Goal: Information Seeking & Learning: Learn about a topic

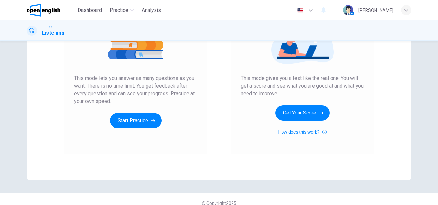
scroll to position [64, 0]
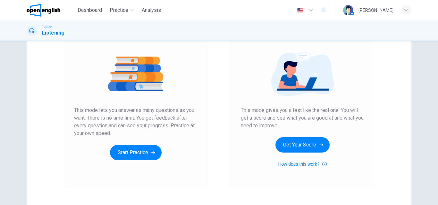
drag, startPoint x: 71, startPoint y: 110, endPoint x: 112, endPoint y: 124, distance: 42.9
click at [112, 124] on div "Unlimited Practice This mode lets you answer as many questions as you want. The…" at bounding box center [136, 100] width 144 height 171
drag, startPoint x: 115, startPoint y: 134, endPoint x: 79, endPoint y: 124, distance: 37.1
click at [80, 125] on span "This mode lets you answer as many questions as you want. There is no time limit…" at bounding box center [135, 122] width 123 height 31
drag, startPoint x: 72, startPoint y: 110, endPoint x: 111, endPoint y: 134, distance: 44.8
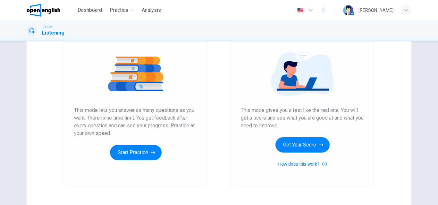
click at [111, 134] on span "This mode lets you answer as many questions as you want. There is no time limit…" at bounding box center [135, 122] width 123 height 31
click at [314, 12] on icon "button" at bounding box center [311, 10] width 8 height 8
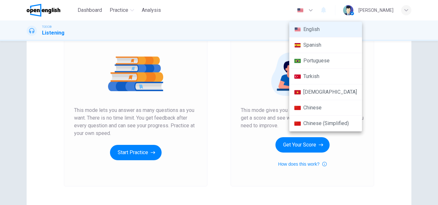
click at [280, 14] on div at bounding box center [219, 102] width 438 height 205
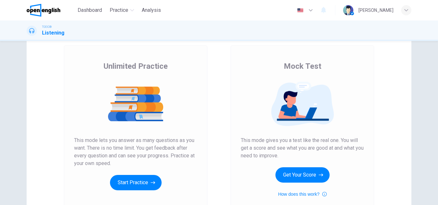
scroll to position [0, 0]
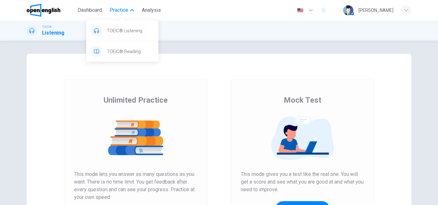
click at [121, 8] on span "Practice" at bounding box center [119, 10] width 19 height 8
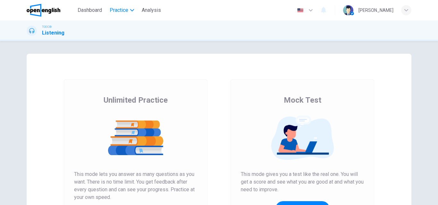
click at [121, 8] on span "Practice" at bounding box center [119, 10] width 19 height 8
click at [327, 13] on icon "button" at bounding box center [324, 10] width 8 height 8
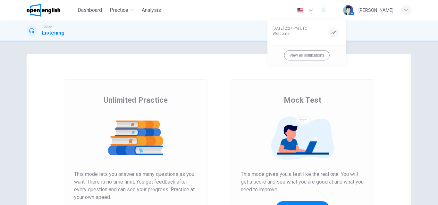
click at [326, 11] on div at bounding box center [219, 102] width 438 height 205
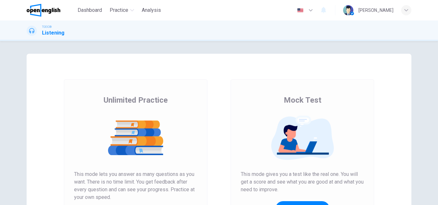
click at [313, 11] on icon "button" at bounding box center [311, 10] width 4 height 2
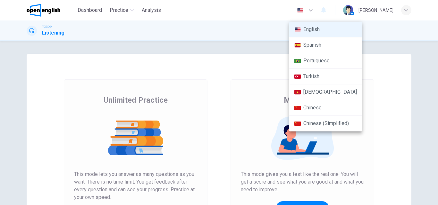
click at [343, 9] on div at bounding box center [219, 102] width 438 height 205
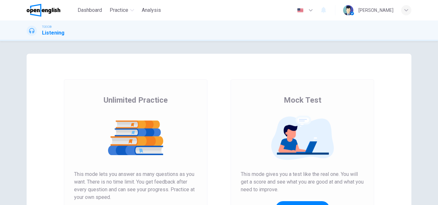
click at [406, 11] on icon "button" at bounding box center [406, 10] width 4 height 4
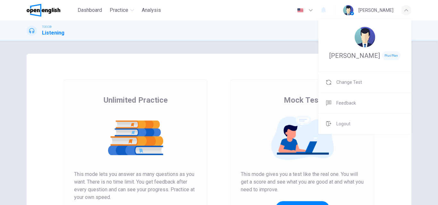
click at [171, 46] on div at bounding box center [219, 102] width 438 height 205
